Goal: Information Seeking & Learning: Learn about a topic

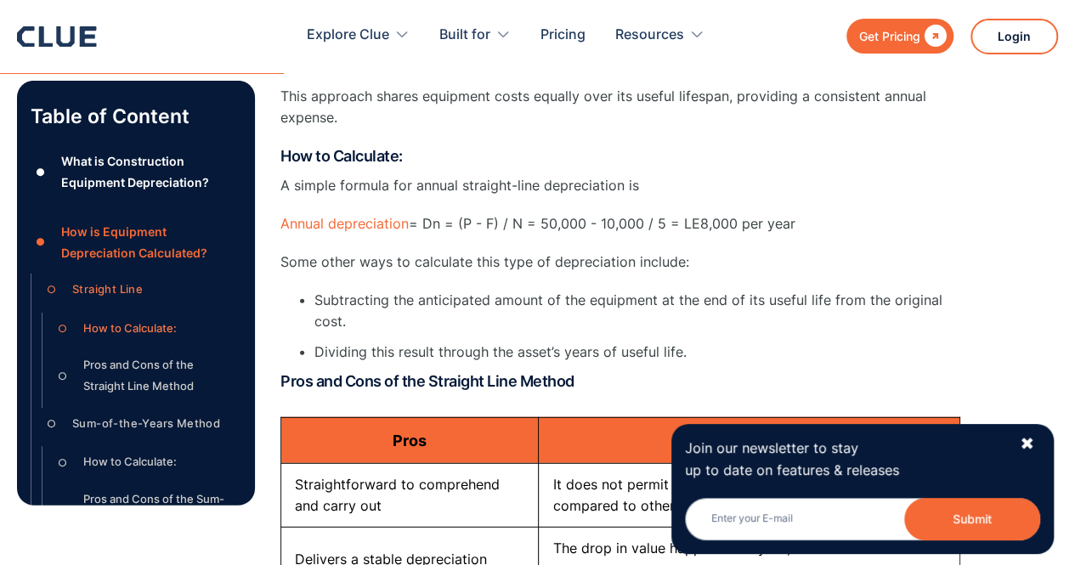
scroll to position [2039, 0]
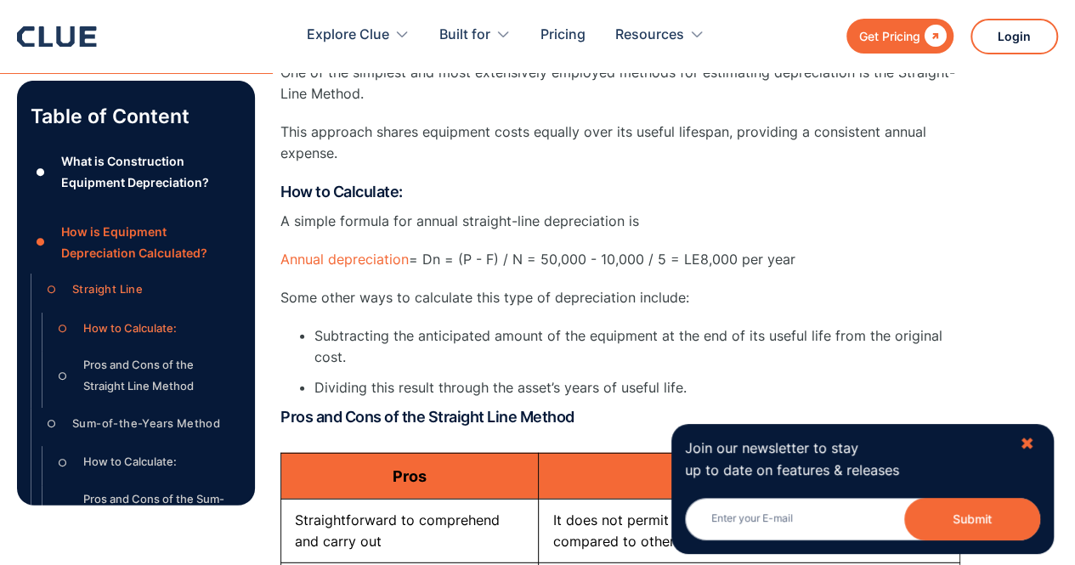
click at [1024, 453] on div "✖" at bounding box center [1026, 443] width 14 height 21
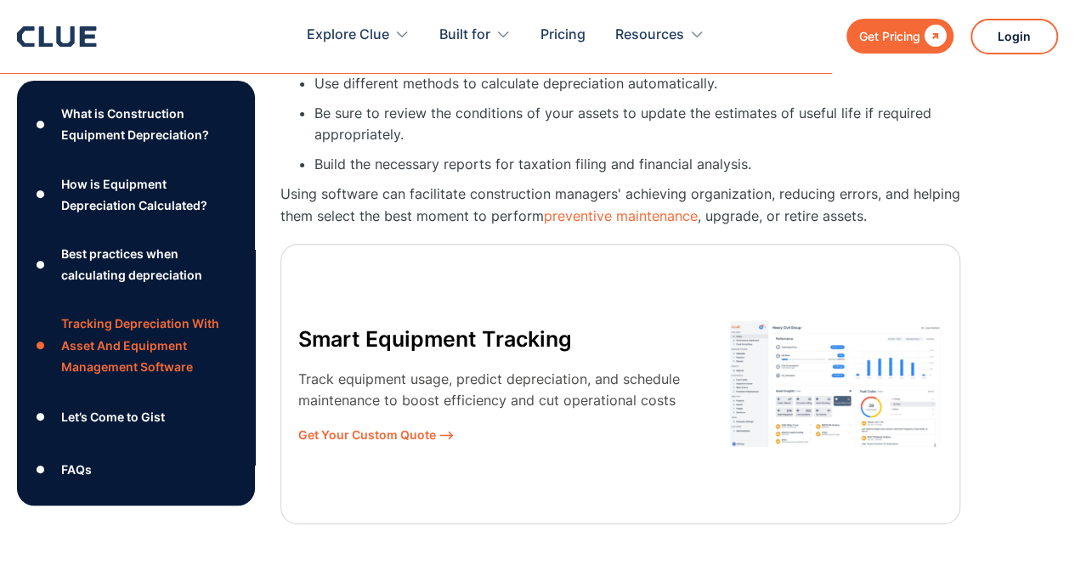
scroll to position [6710, 0]
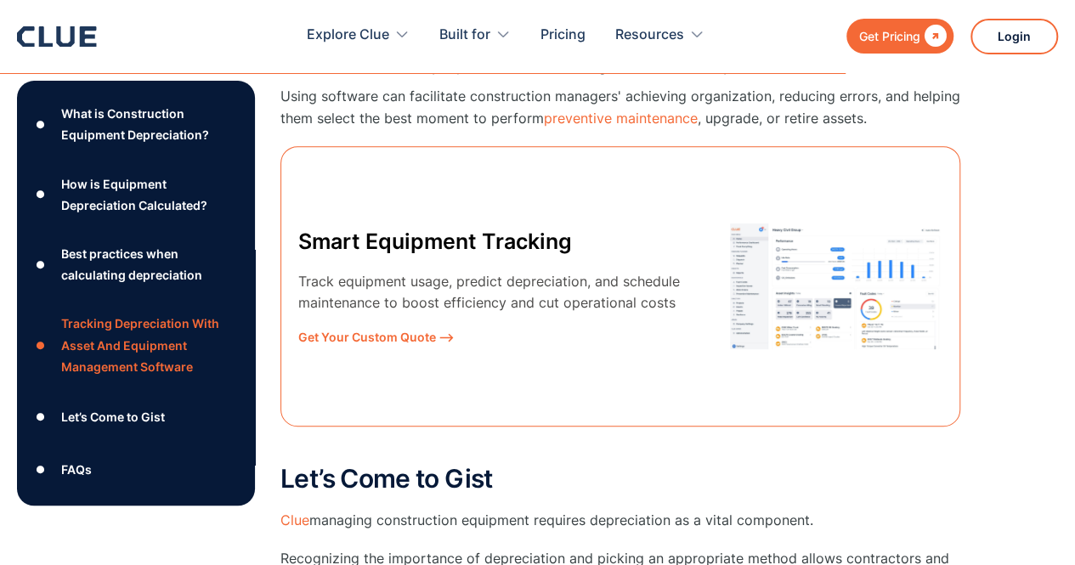
click at [832, 285] on img at bounding box center [836, 285] width 212 height 125
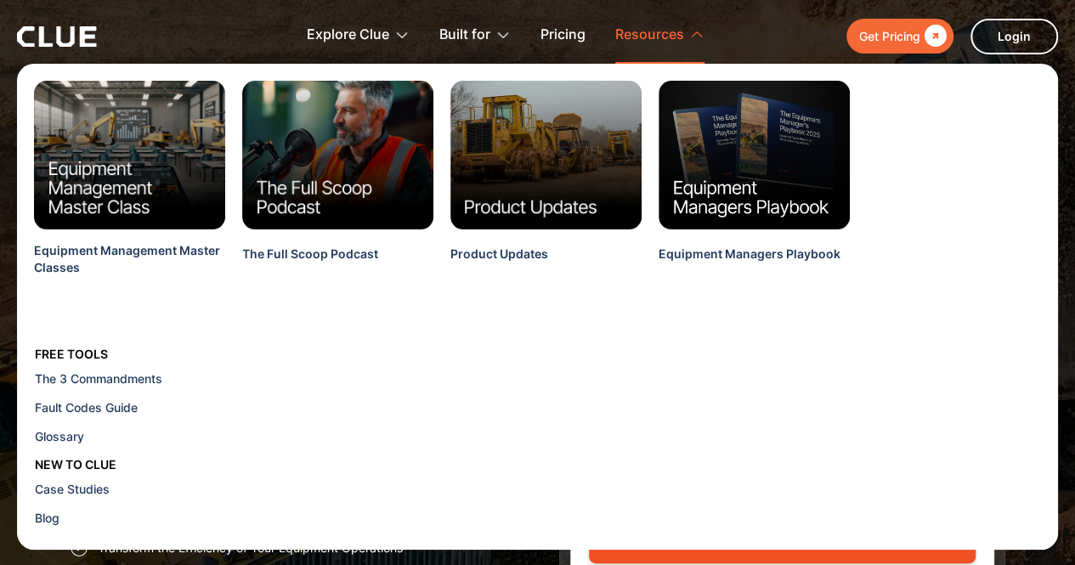
click at [693, 37] on icon at bounding box center [696, 33] width 15 height 15
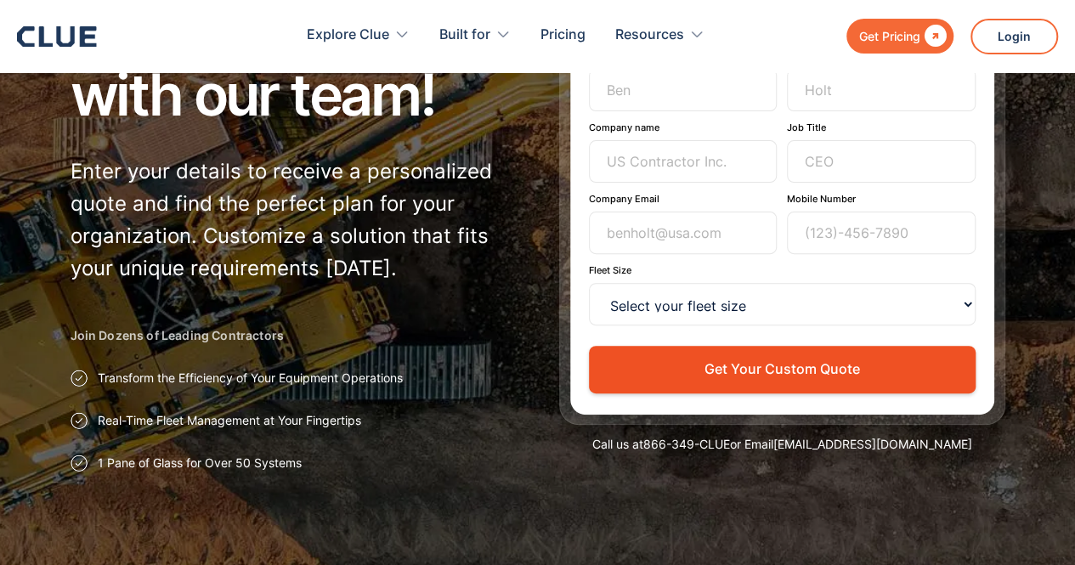
scroll to position [85, 0]
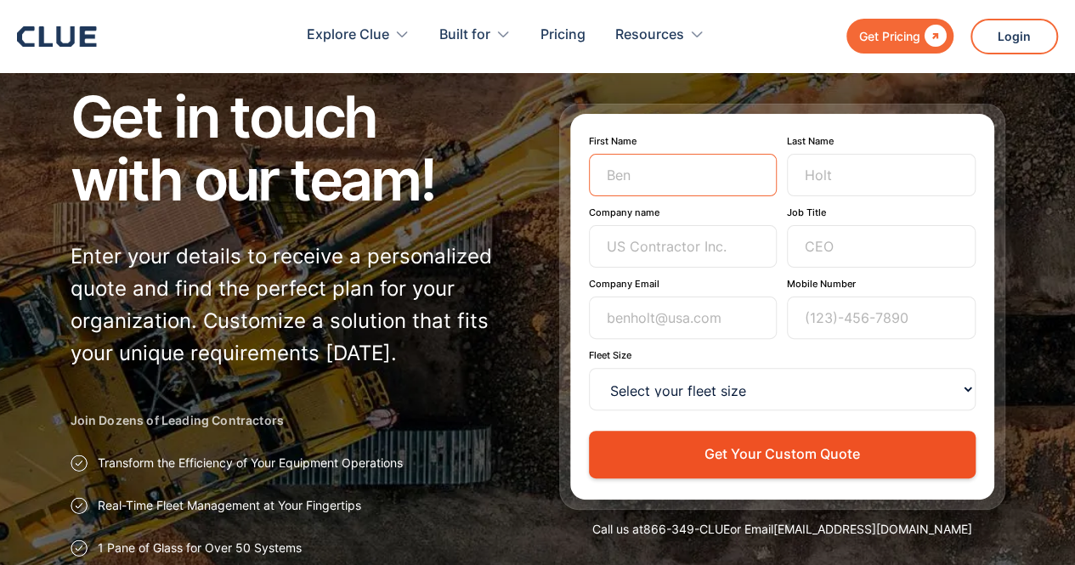
click at [693, 170] on input "First Name" at bounding box center [683, 175] width 189 height 42
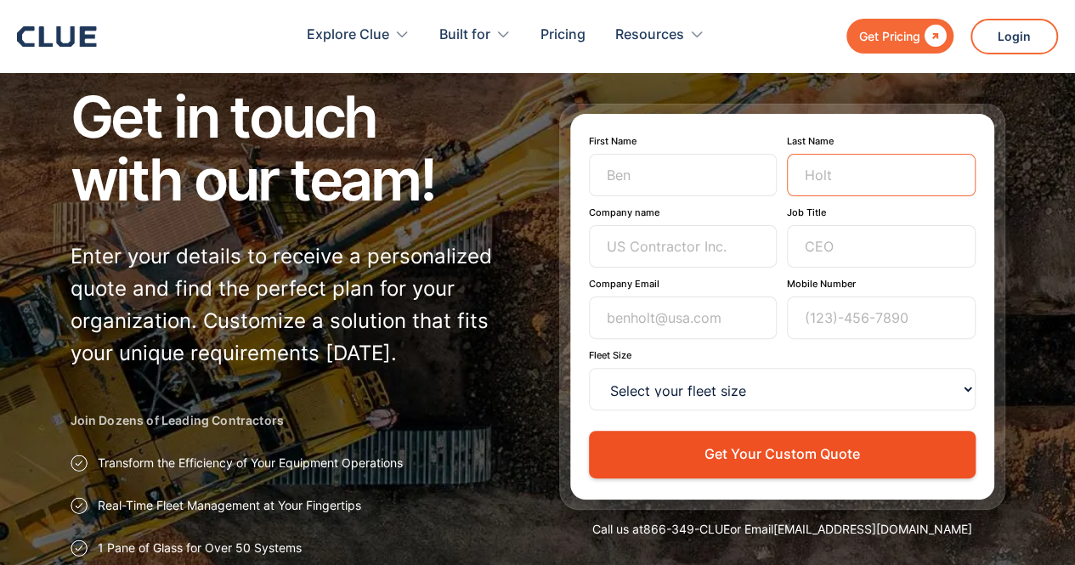
click at [848, 167] on input "Last Name" at bounding box center [881, 175] width 189 height 42
click at [641, 244] on input "Company name" at bounding box center [683, 246] width 189 height 42
click at [708, 200] on form "First Name Last Name Company name Job Title Company Email Mobile Number Fleet S…" at bounding box center [782, 306] width 386 height 342
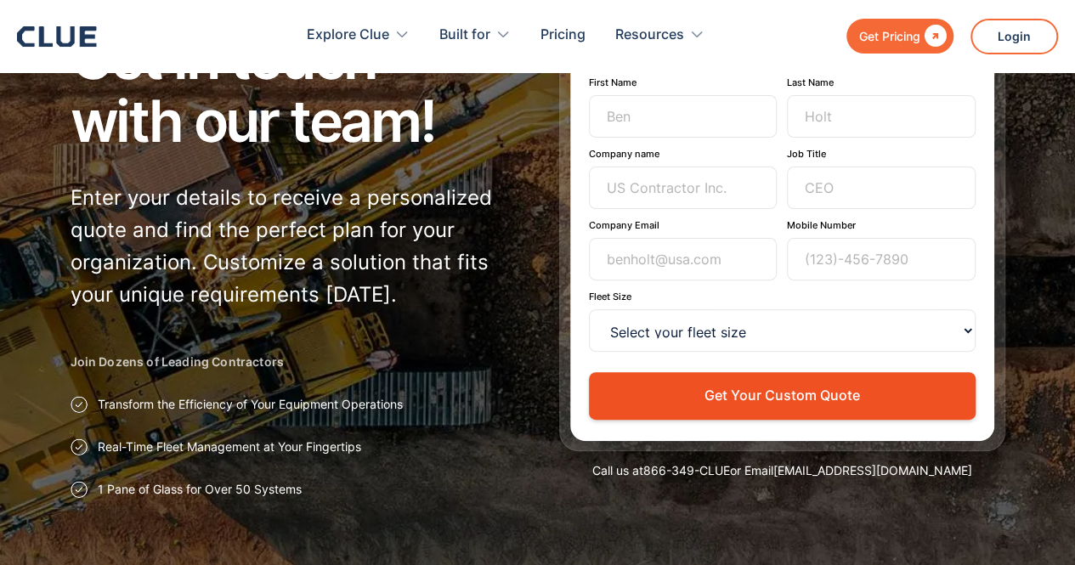
scroll to position [170, 0]
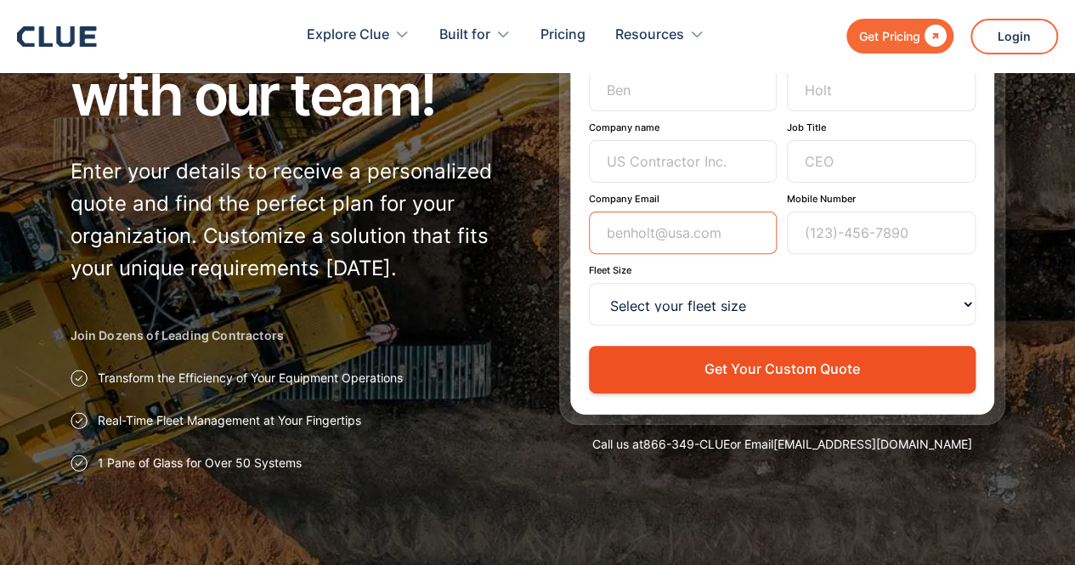
click at [696, 234] on input "Company Email" at bounding box center [683, 233] width 189 height 42
click at [604, 184] on form "First Name Last Name Company name Job Title Company Email Mobile Number Fleet S…" at bounding box center [782, 221] width 386 height 342
click at [625, 171] on input "Company name" at bounding box center [683, 161] width 189 height 42
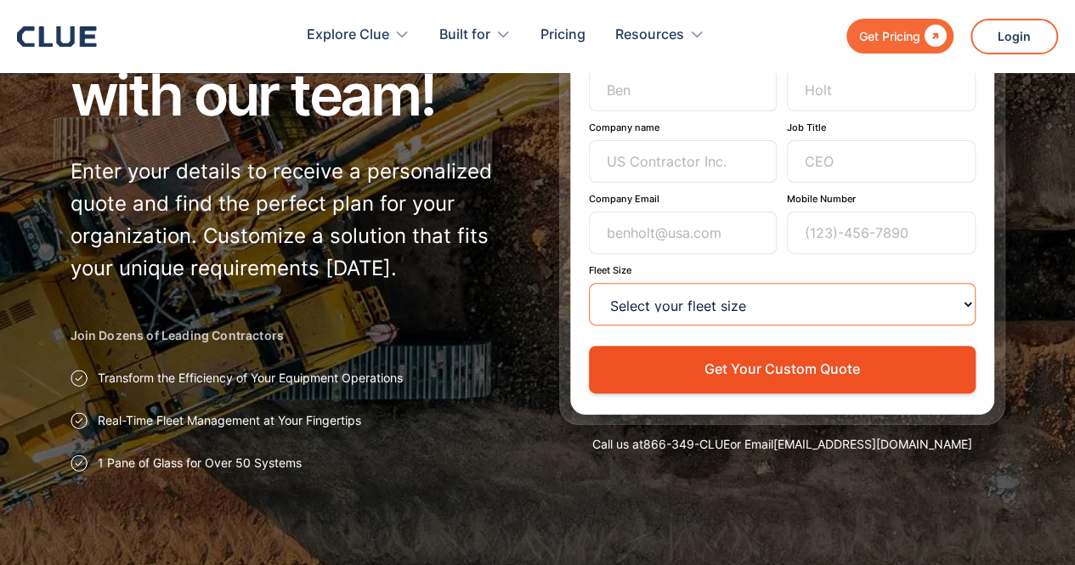
click at [623, 308] on select "Select your fleet size <15 15-99 100-499 500-999 >1000" at bounding box center [782, 304] width 386 height 42
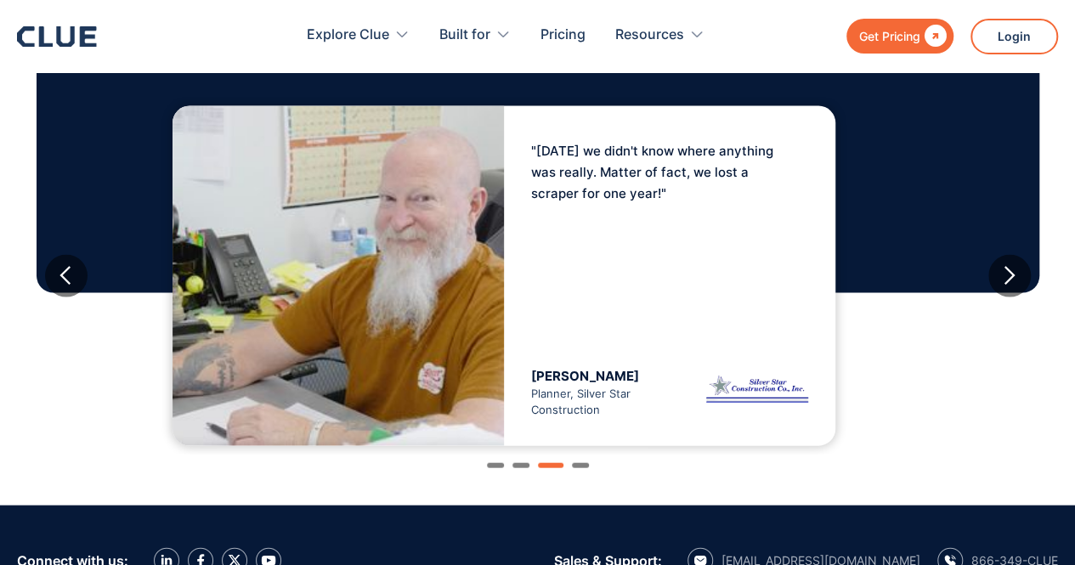
scroll to position [1614, 0]
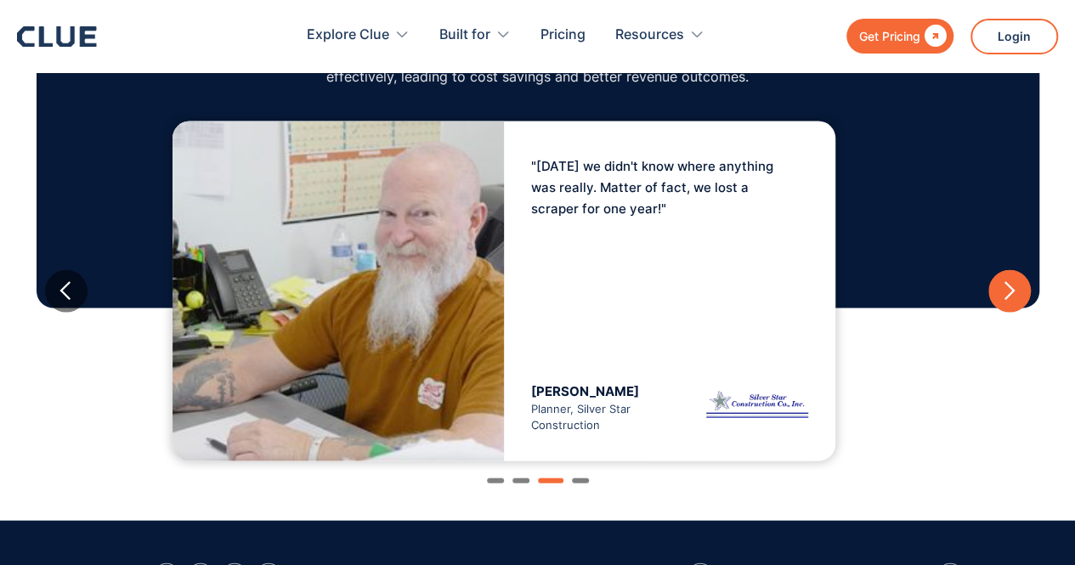
click at [1007, 294] on div "next slide" at bounding box center [1008, 290] width 21 height 21
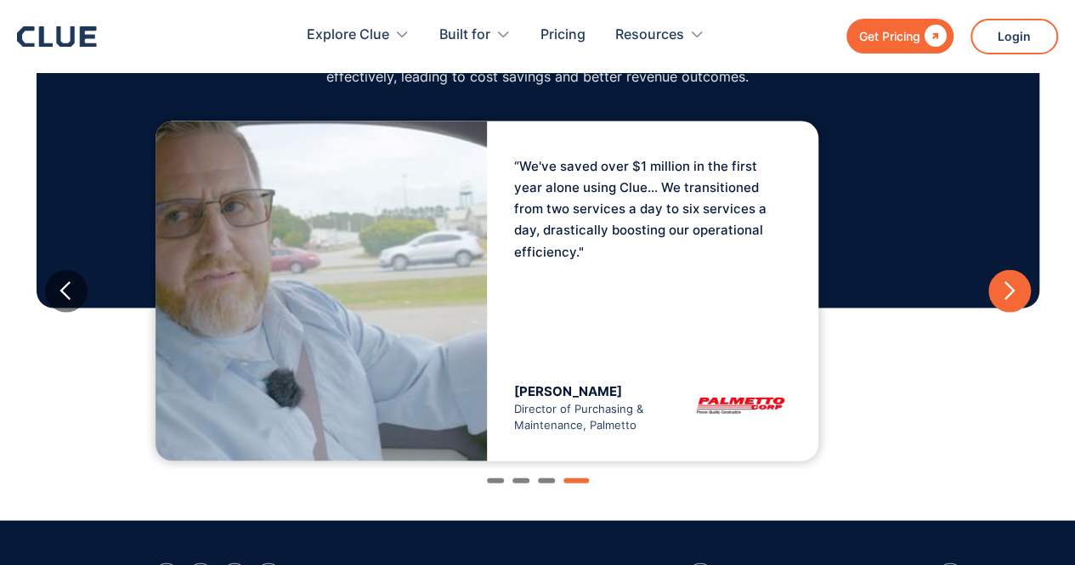
click at [1007, 294] on div "next slide" at bounding box center [1008, 290] width 21 height 21
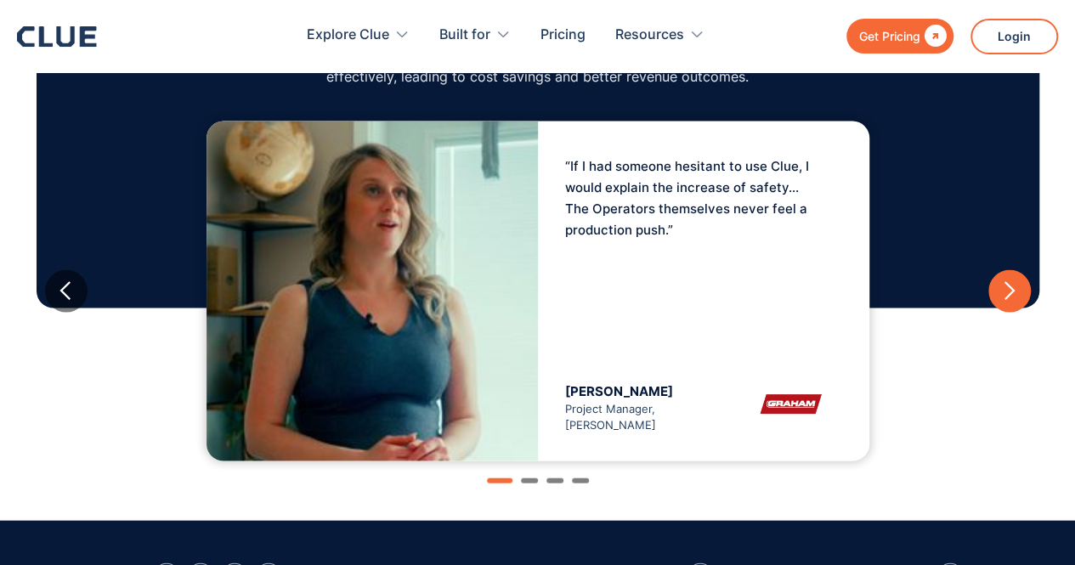
click at [1007, 294] on div "next slide" at bounding box center [1008, 290] width 21 height 21
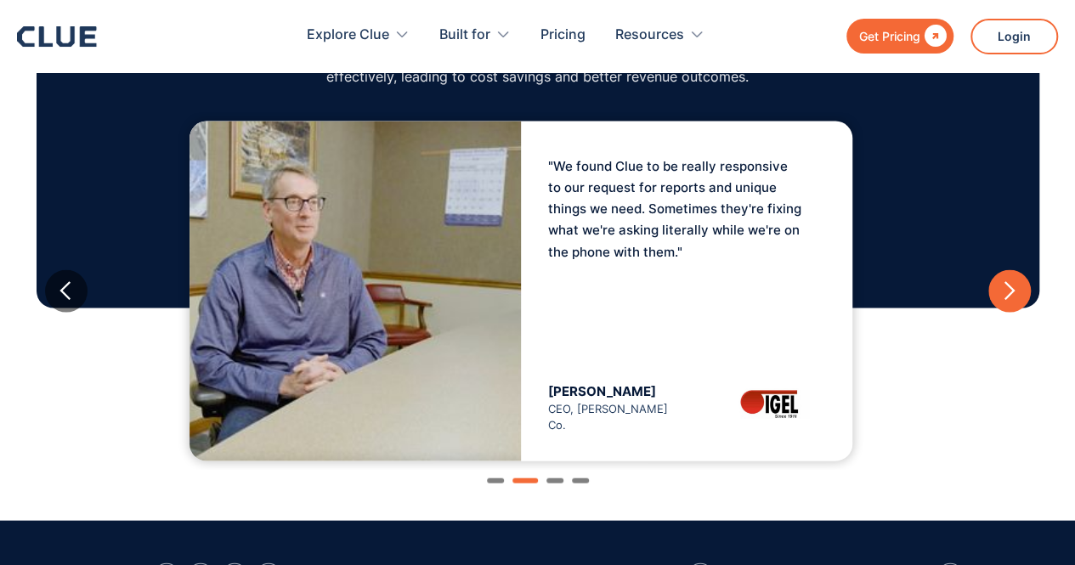
click at [1005, 293] on div "next slide" at bounding box center [1009, 291] width 42 height 42
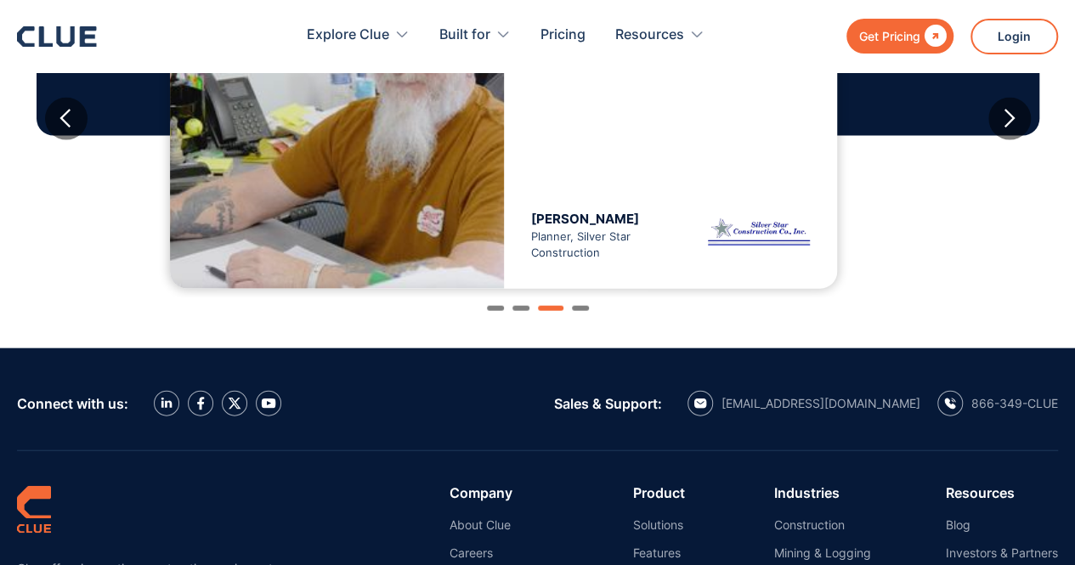
scroll to position [1704, 0]
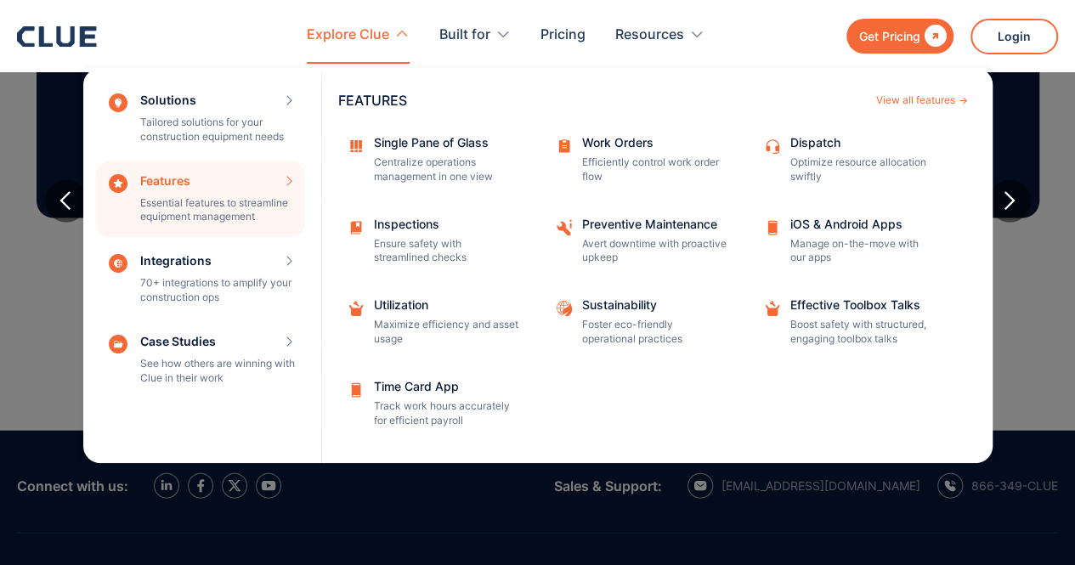
click at [222, 196] on div "Features Essential features to streamline equipment management Features View al…" at bounding box center [200, 199] width 208 height 76
click at [224, 189] on div "Features Essential features to streamline equipment management Features View al…" at bounding box center [200, 199] width 208 height 76
click at [291, 183] on div "Features Essential features to streamline equipment management Features View al…" at bounding box center [200, 199] width 208 height 76
click at [291, 179] on div "Features Essential features to streamline equipment management Features View al…" at bounding box center [200, 199] width 208 height 76
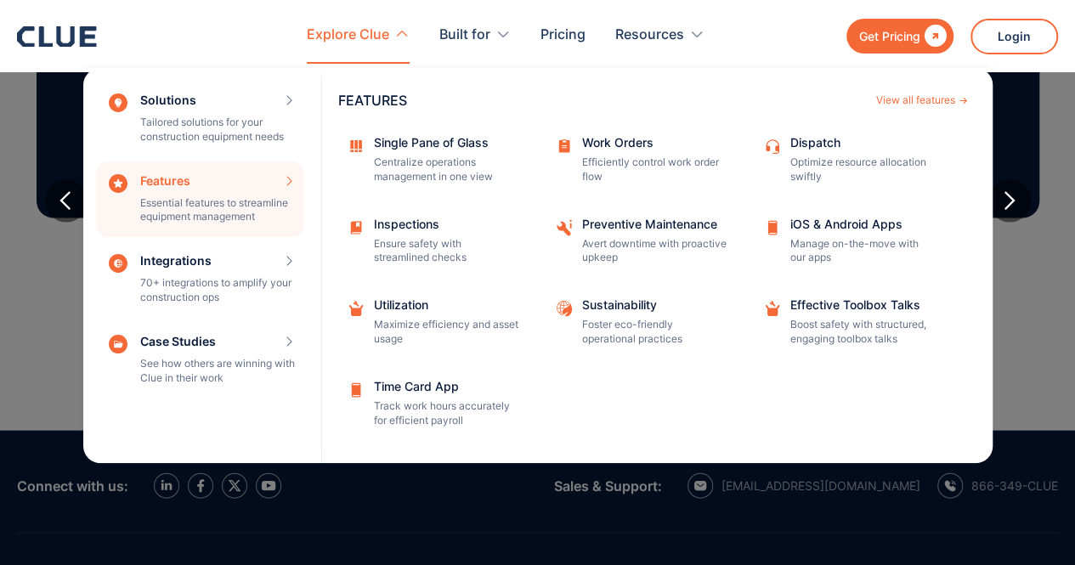
click at [134, 182] on div "Features Essential features to streamline equipment management Features View al…" at bounding box center [200, 199] width 208 height 76
click at [161, 175] on div "Features Essential features to streamline equipment management Features View al…" at bounding box center [200, 199] width 208 height 76
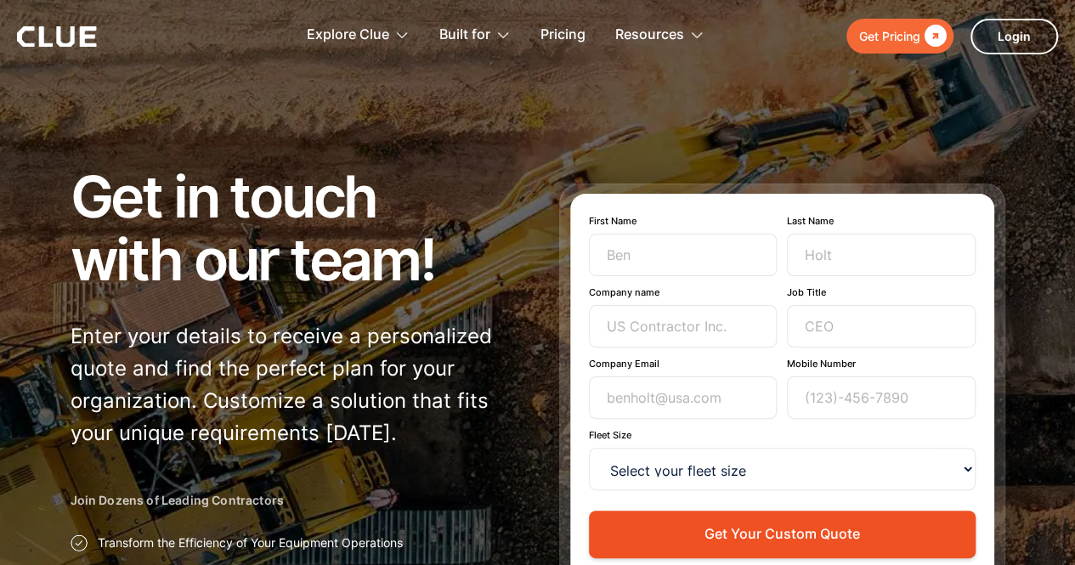
scroll to position [0, 0]
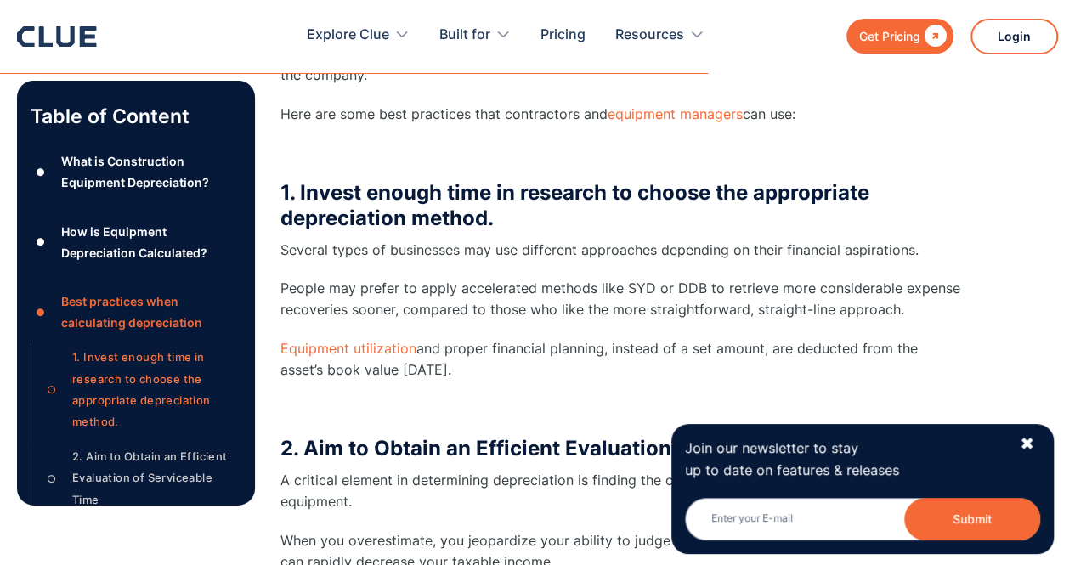
scroll to position [5521, 0]
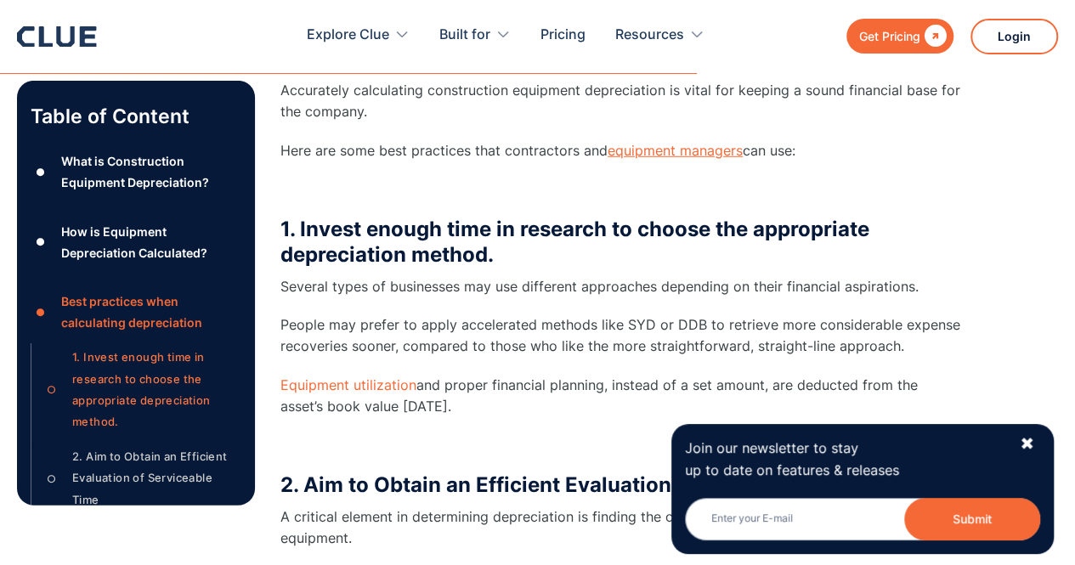
click at [722, 144] on link "equipment managers" at bounding box center [674, 150] width 135 height 17
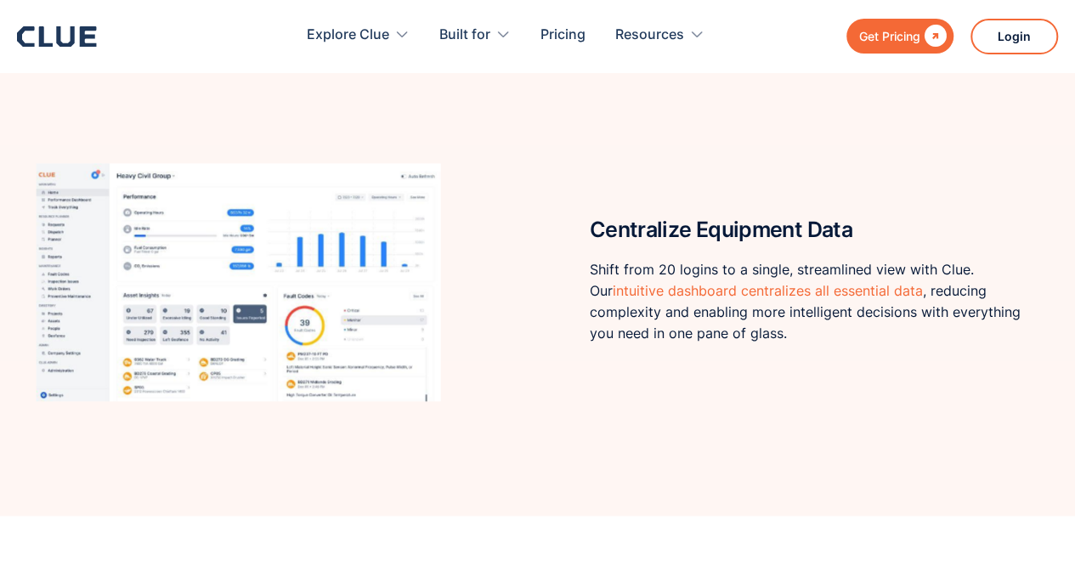
scroll to position [1019, 0]
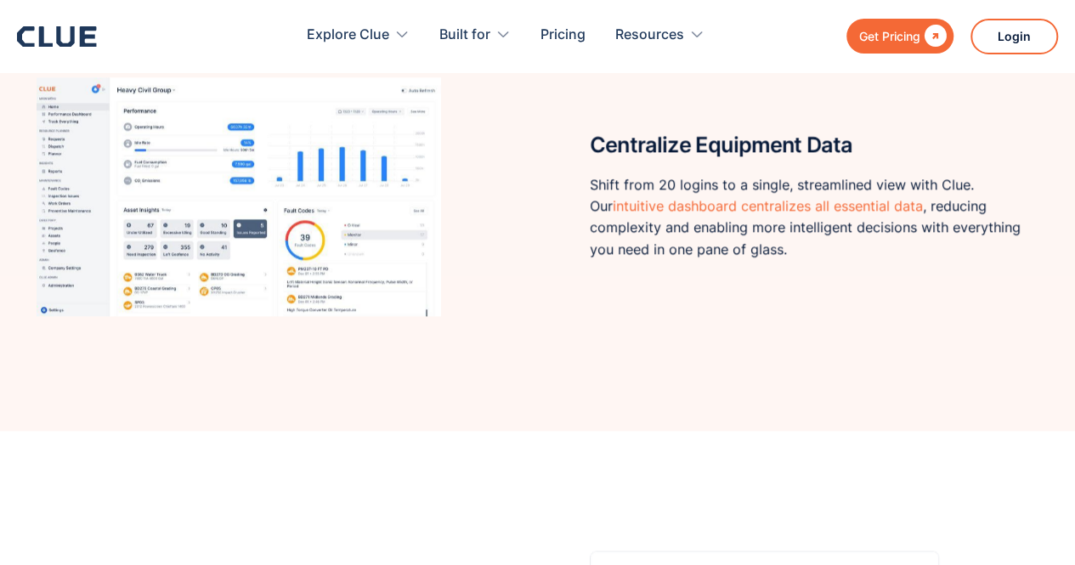
click at [90, 182] on img at bounding box center [239, 196] width 404 height 263
click at [155, 164] on img at bounding box center [239, 196] width 404 height 263
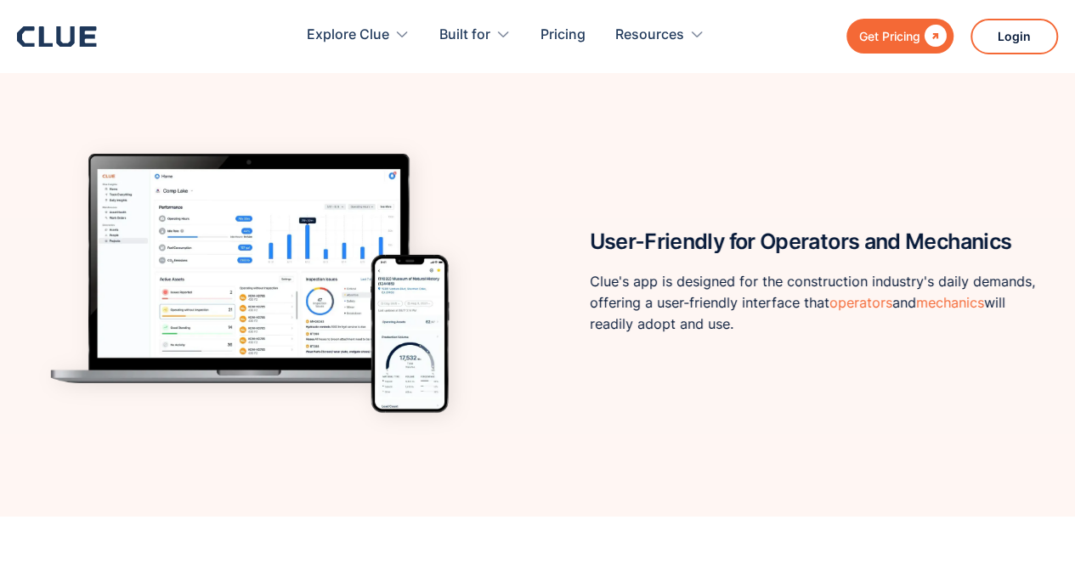
scroll to position [2803, 0]
click at [216, 224] on img at bounding box center [261, 281] width 449 height 374
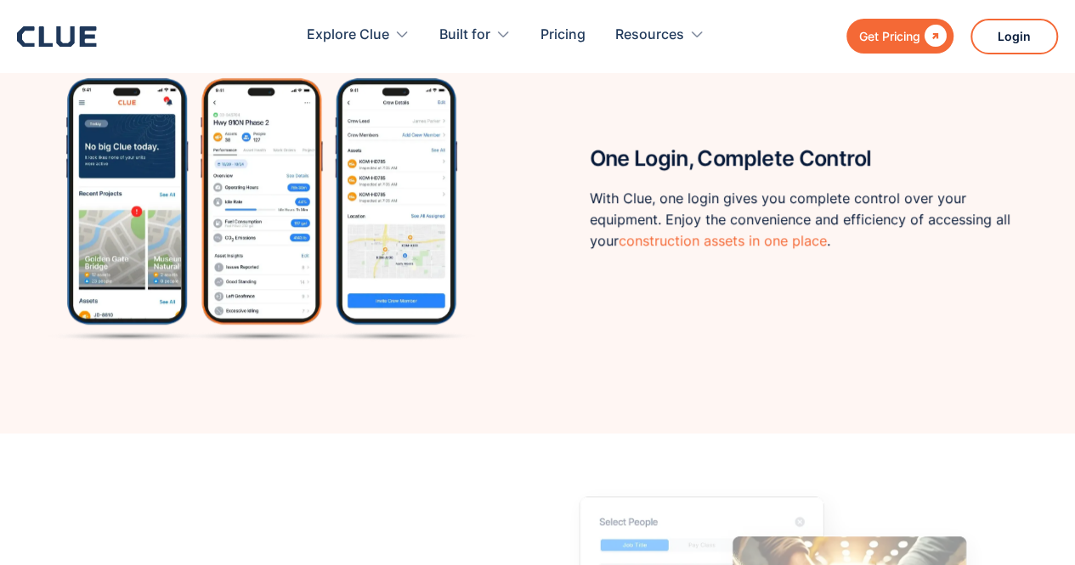
scroll to position [3822, 0]
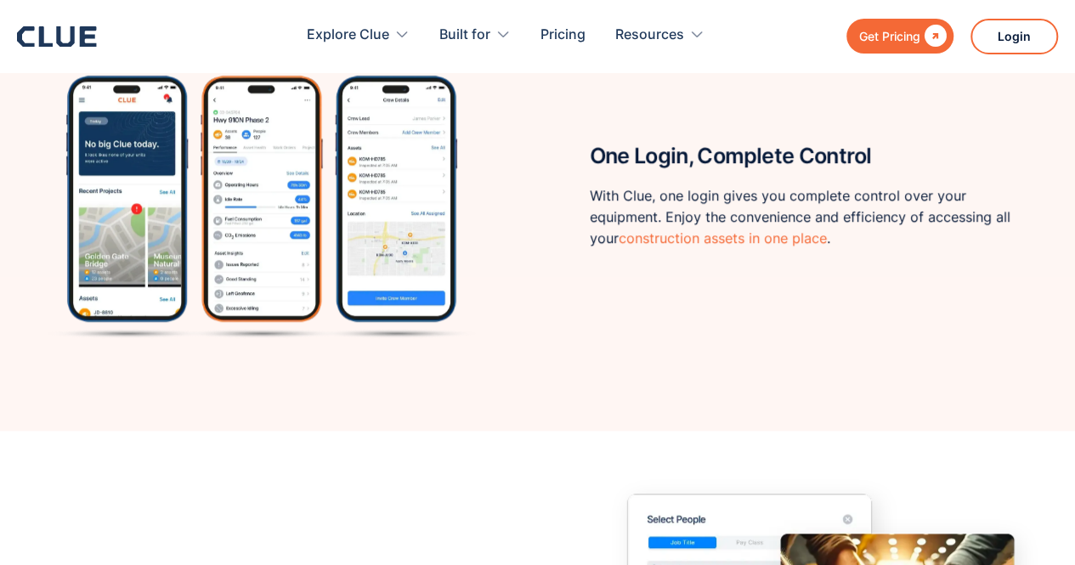
click at [263, 184] on img at bounding box center [261, 196] width 449 height 374
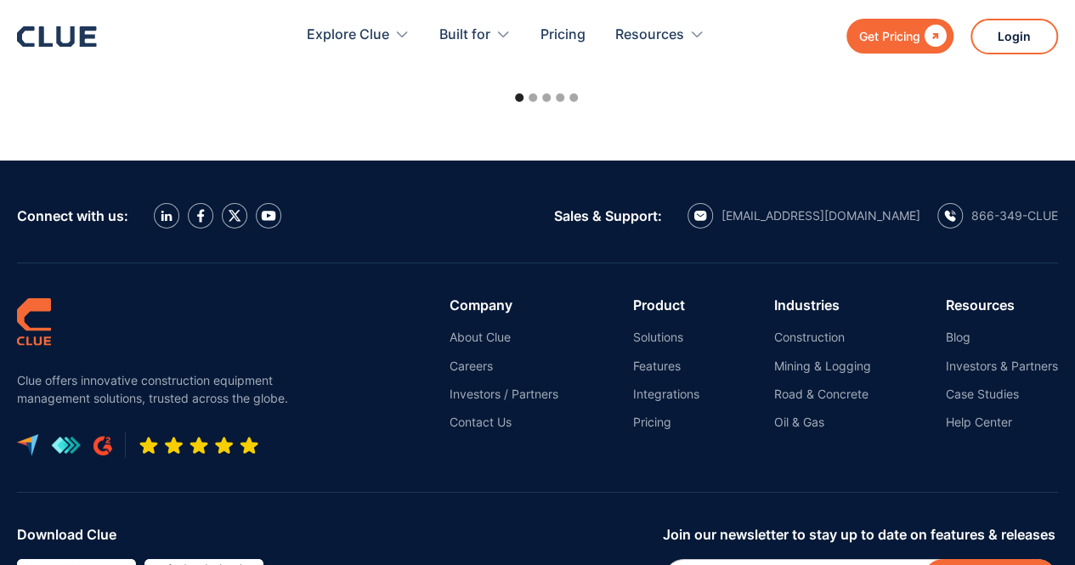
scroll to position [6321, 0]
